Goal: Information Seeking & Learning: Understand process/instructions

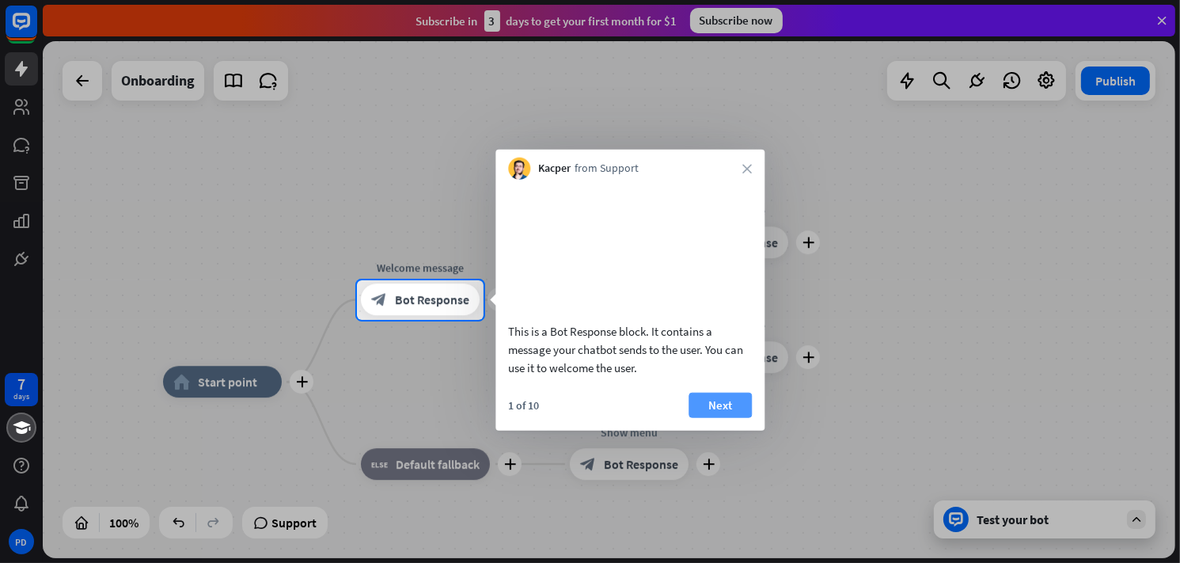
click at [713, 417] on button "Next" at bounding box center [720, 404] width 63 height 25
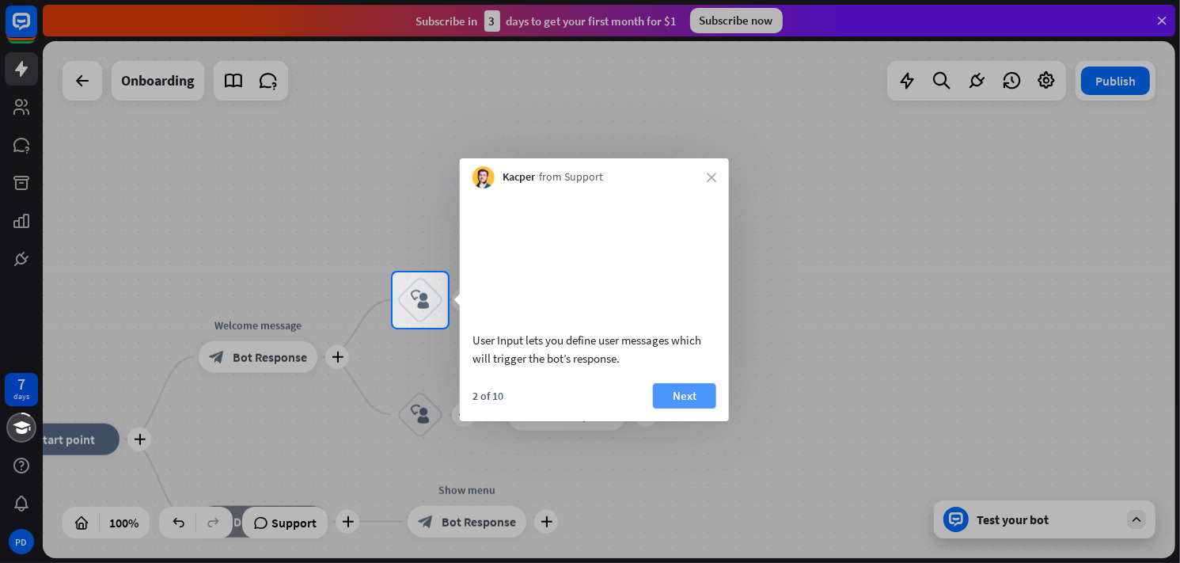
click at [701, 409] on button "Next" at bounding box center [684, 395] width 63 height 25
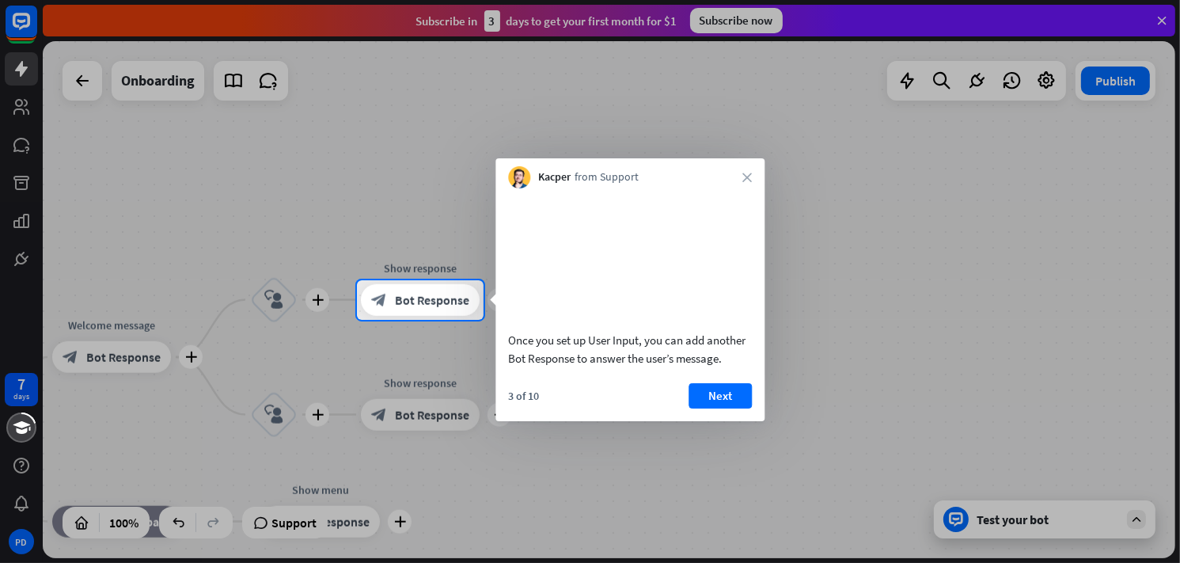
click at [701, 409] on button "Next" at bounding box center [720, 395] width 63 height 25
click at [701, 411] on div "plus home_2 Start point plus Welcome message block_bot_response Bot Response pl…" at bounding box center [609, 299] width 1133 height 517
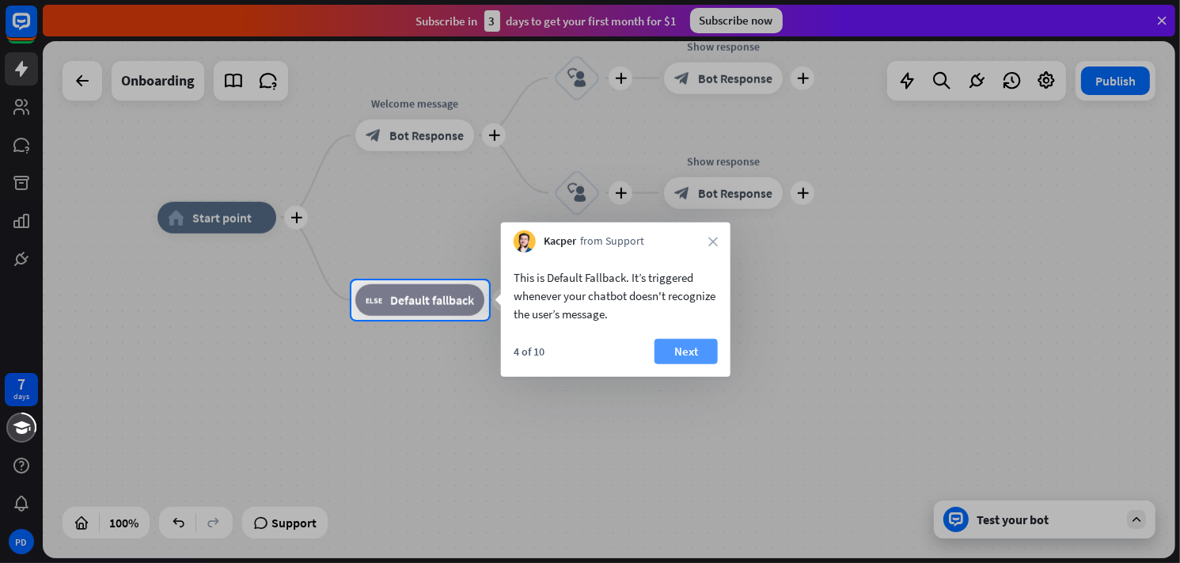
click at [694, 348] on button "Next" at bounding box center [686, 351] width 63 height 25
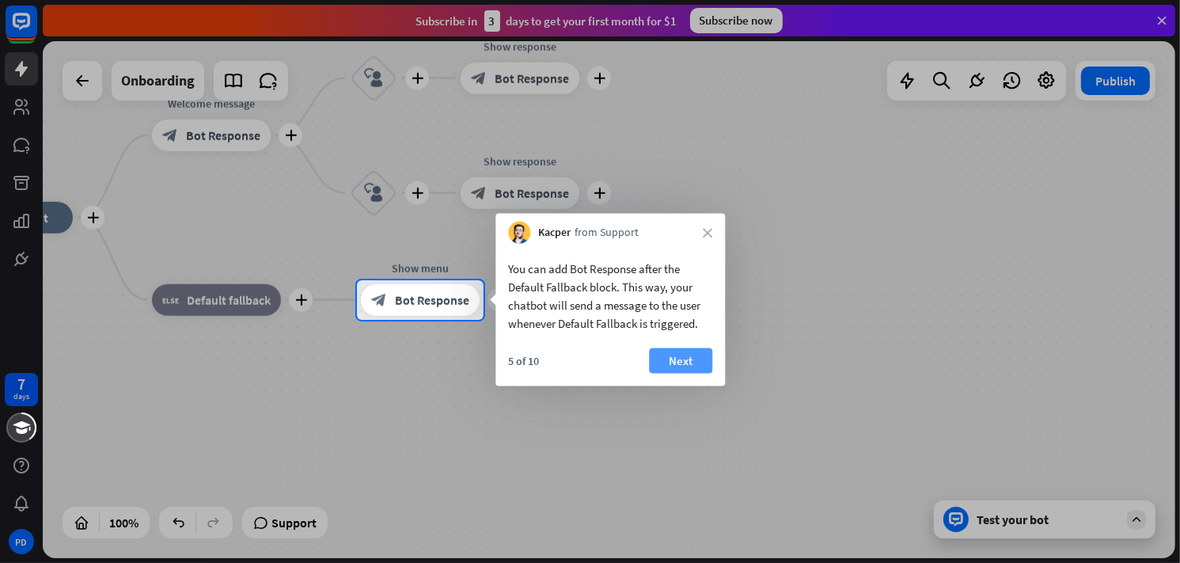
click at [692, 355] on button "Next" at bounding box center [680, 360] width 63 height 25
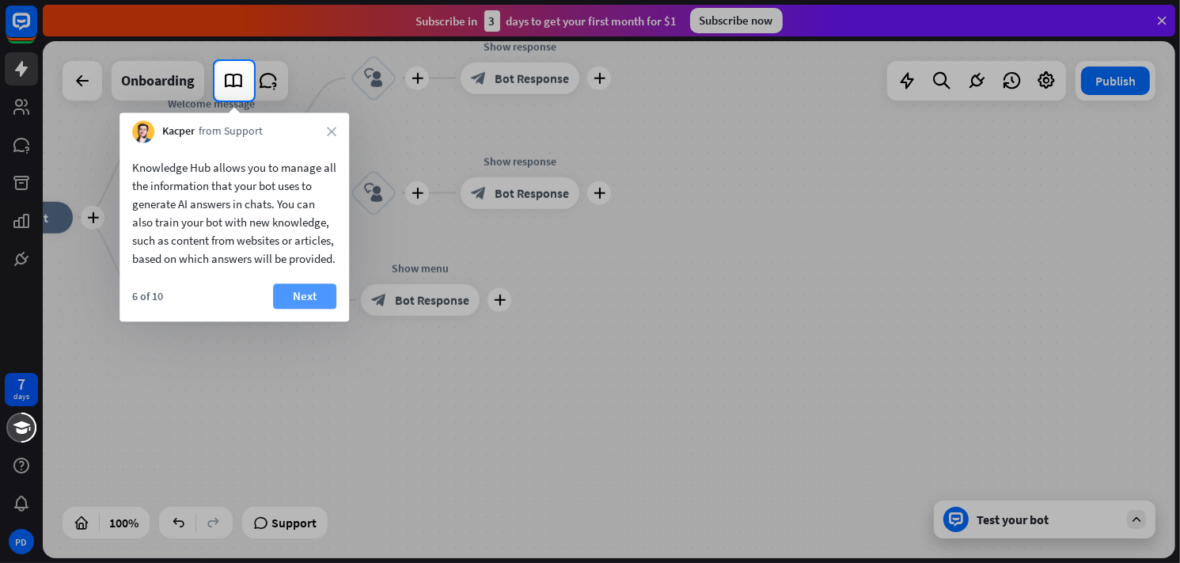
click at [310, 309] on button "Next" at bounding box center [304, 295] width 63 height 25
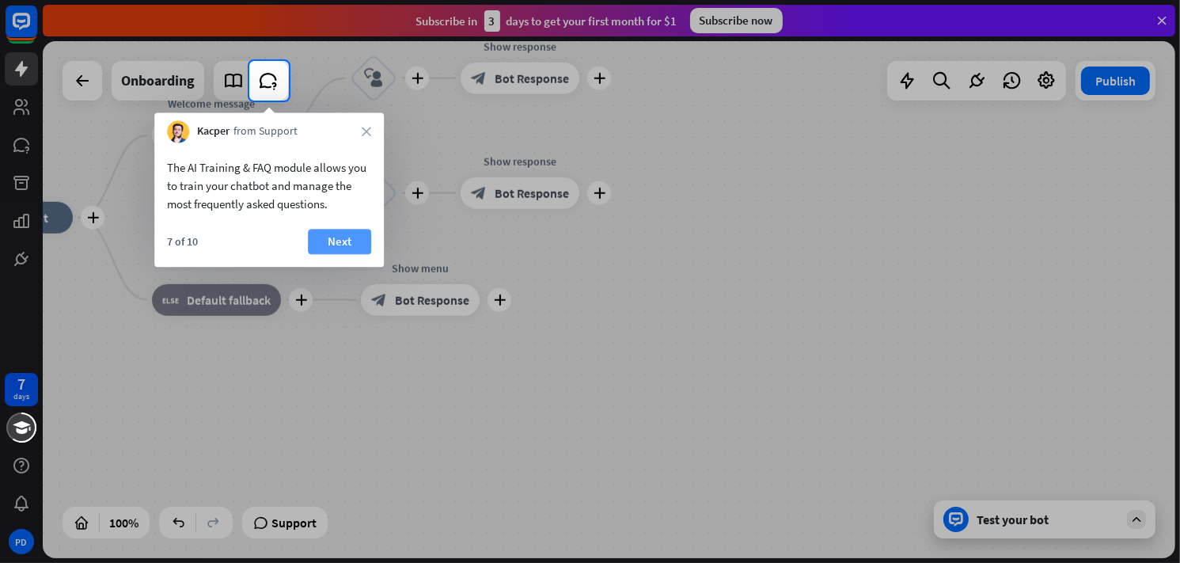
click at [333, 238] on button "Next" at bounding box center [339, 241] width 63 height 25
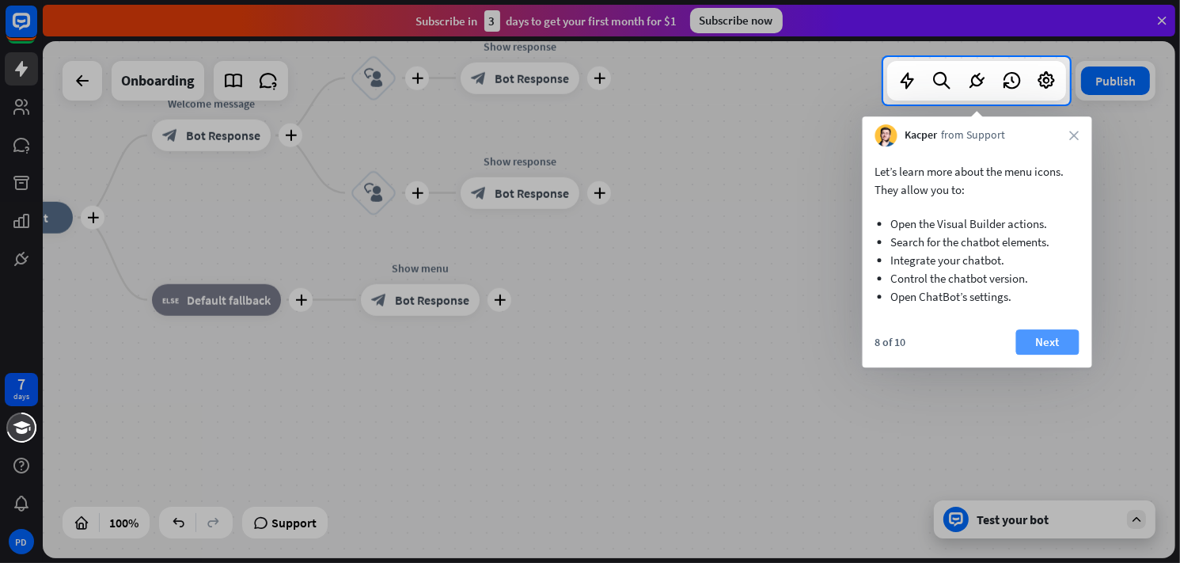
click at [1034, 339] on button "Next" at bounding box center [1048, 341] width 63 height 25
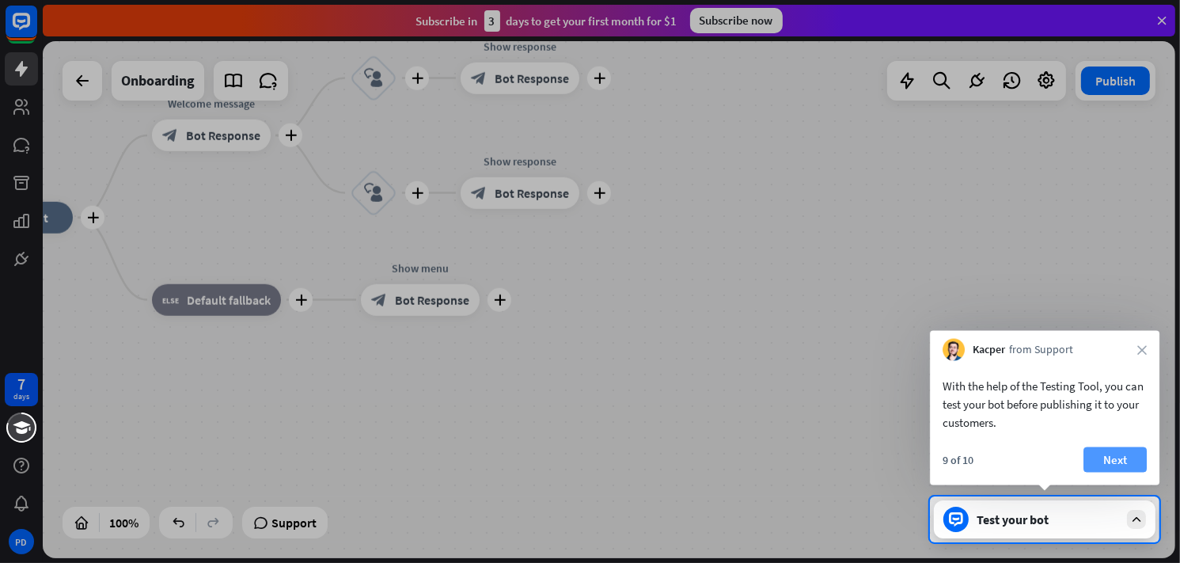
click at [1102, 461] on button "Next" at bounding box center [1115, 459] width 63 height 25
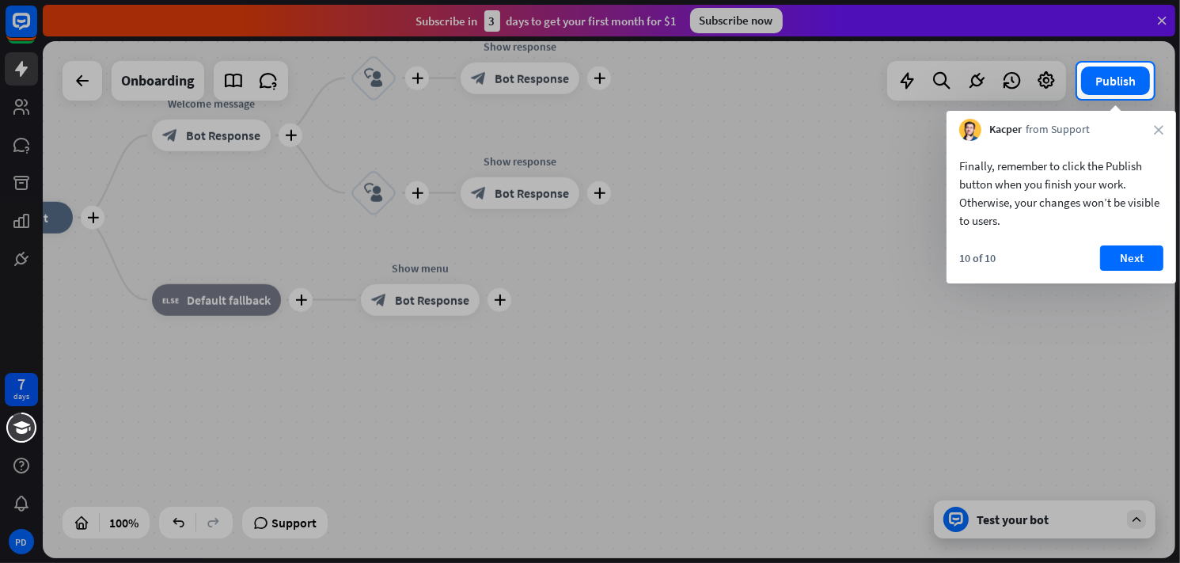
click at [980, 377] on div at bounding box center [590, 331] width 1180 height 464
click at [1156, 21] on div at bounding box center [590, 31] width 1180 height 63
click at [1163, 19] on div at bounding box center [590, 31] width 1180 height 63
click at [74, 88] on div at bounding box center [538, 81] width 1077 height 36
click at [78, 77] on div at bounding box center [538, 81] width 1077 height 36
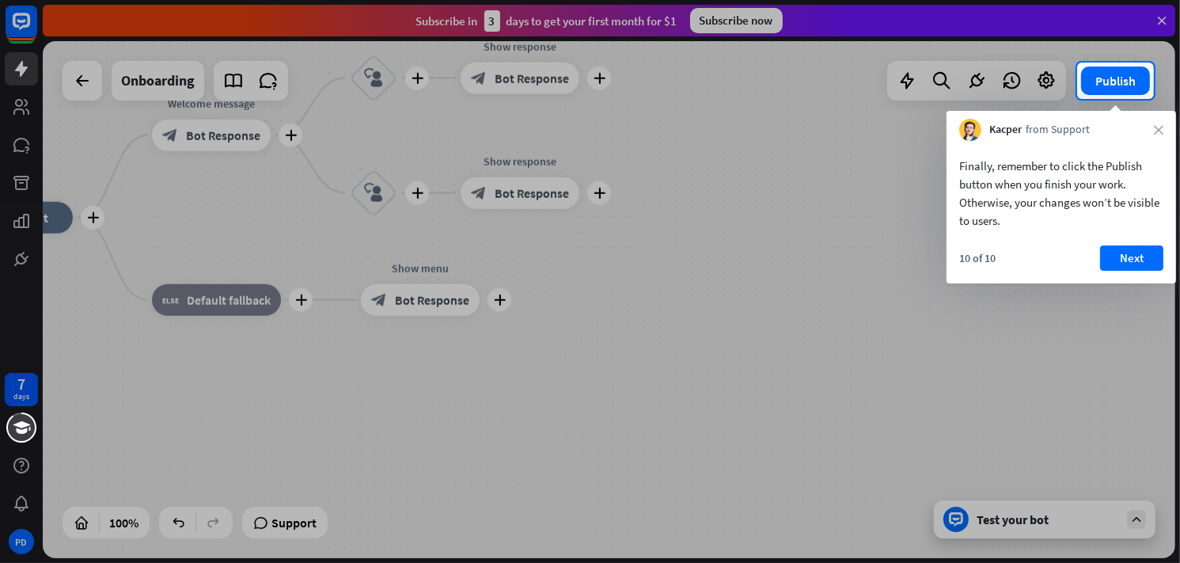
click at [78, 77] on div at bounding box center [538, 81] width 1077 height 36
